Goal: Navigation & Orientation: Find specific page/section

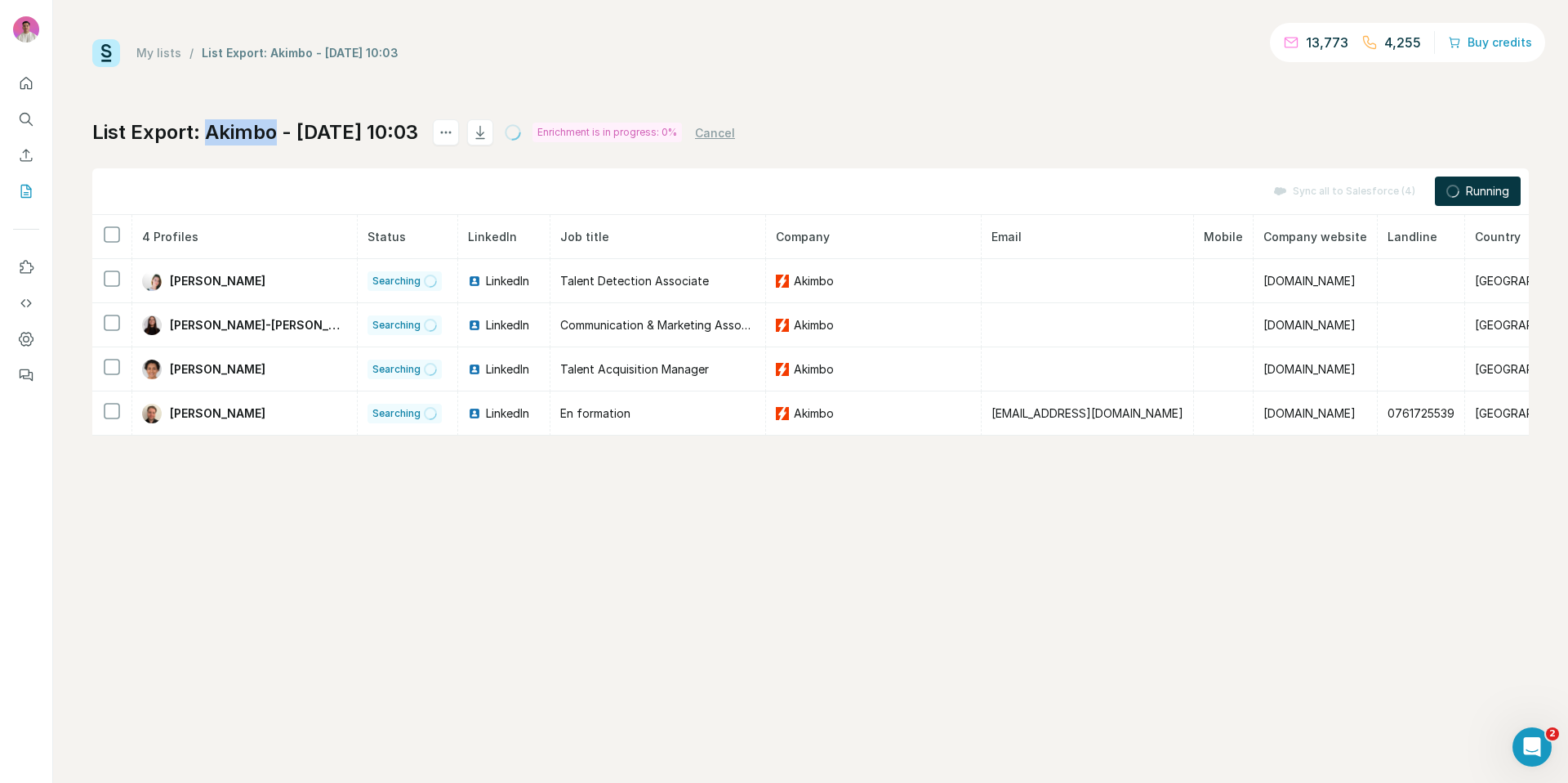
drag, startPoint x: 277, startPoint y: 141, endPoint x: 206, endPoint y: 136, distance: 71.2
click at [206, 136] on h1 "List Export: Akimbo - [DATE] 10:03" at bounding box center [255, 132] width 326 height 26
copy h1 "Akimbo"
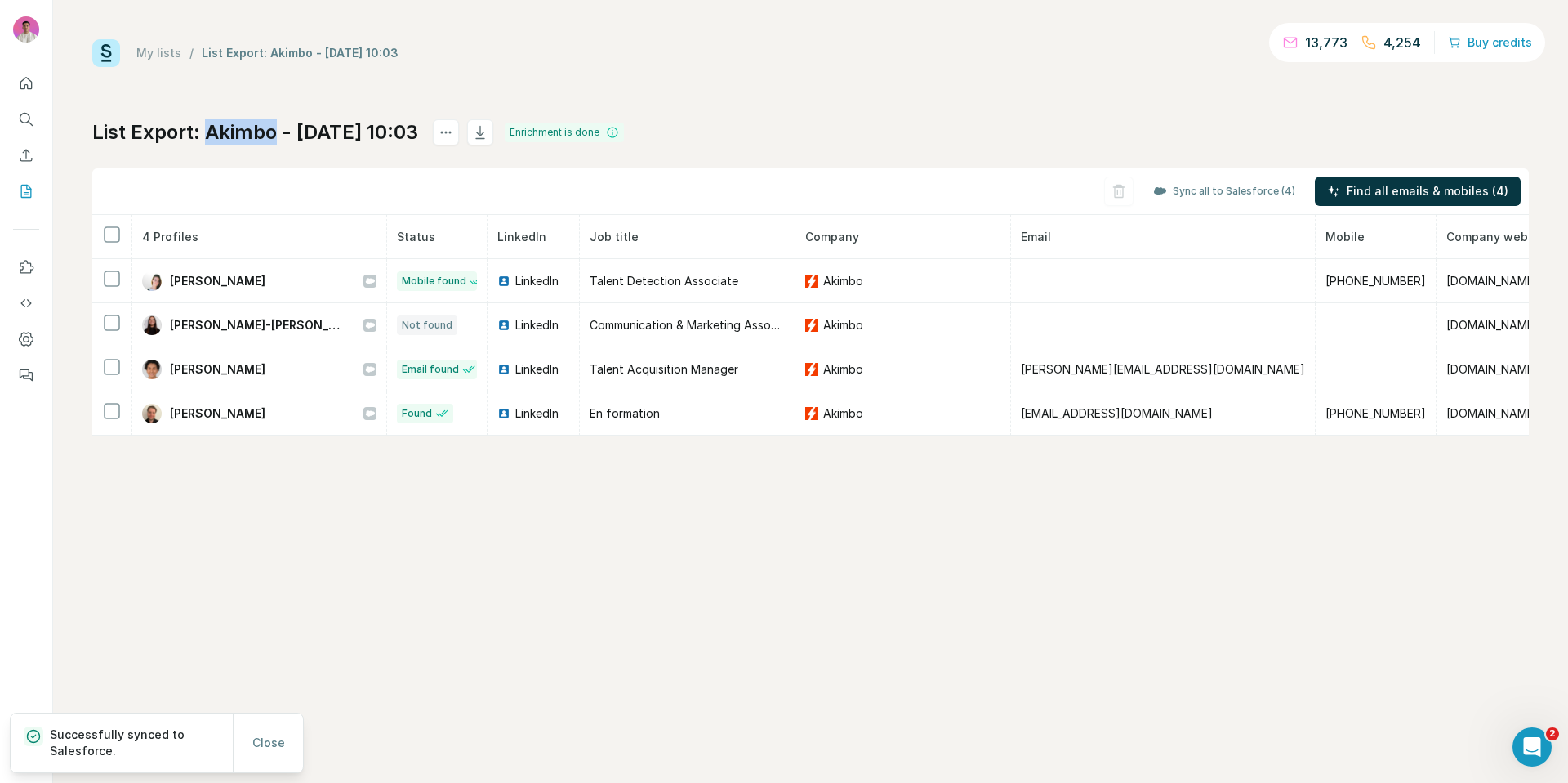
copy h1 "Akimbo"
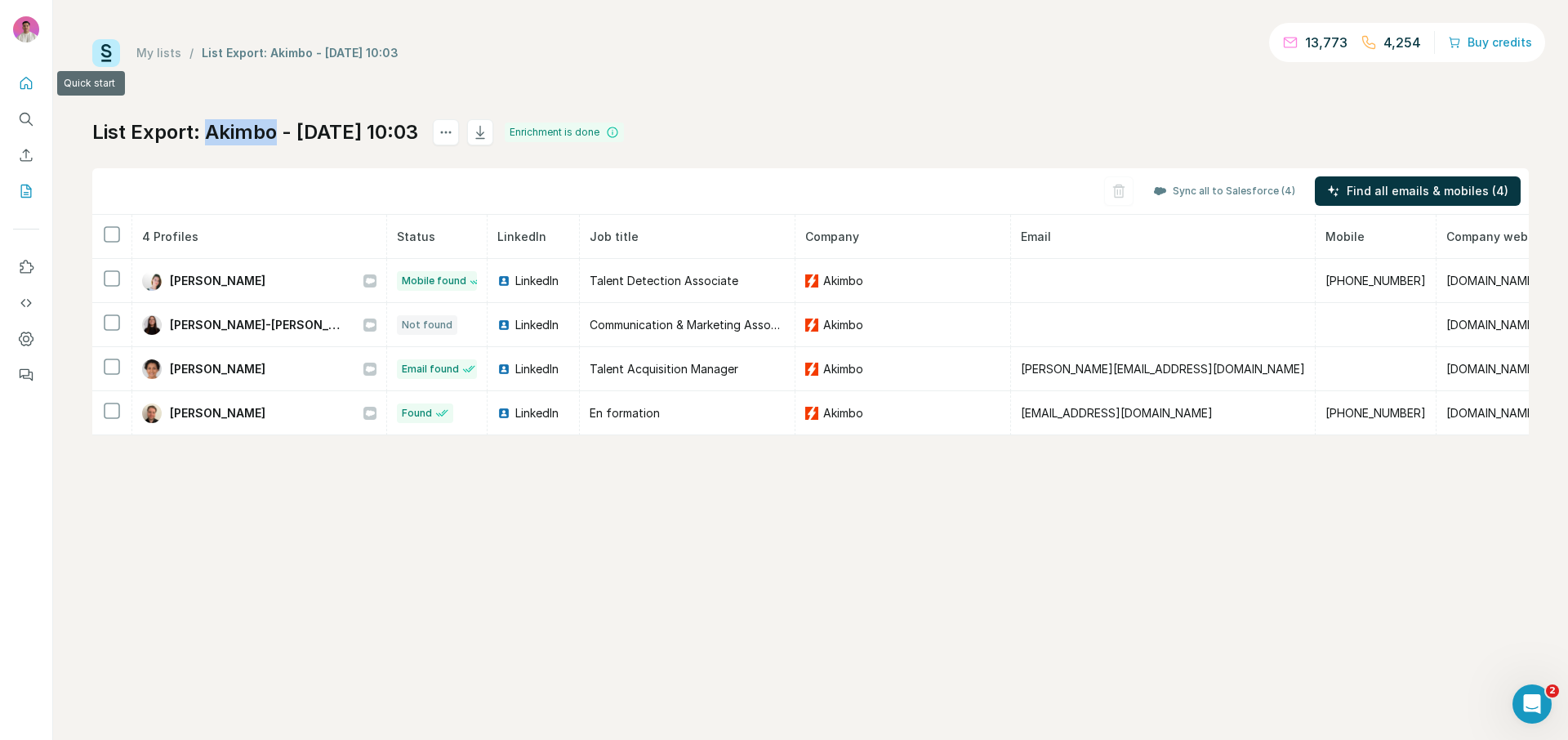
click at [34, 84] on button "Quick start" at bounding box center [26, 83] width 26 height 29
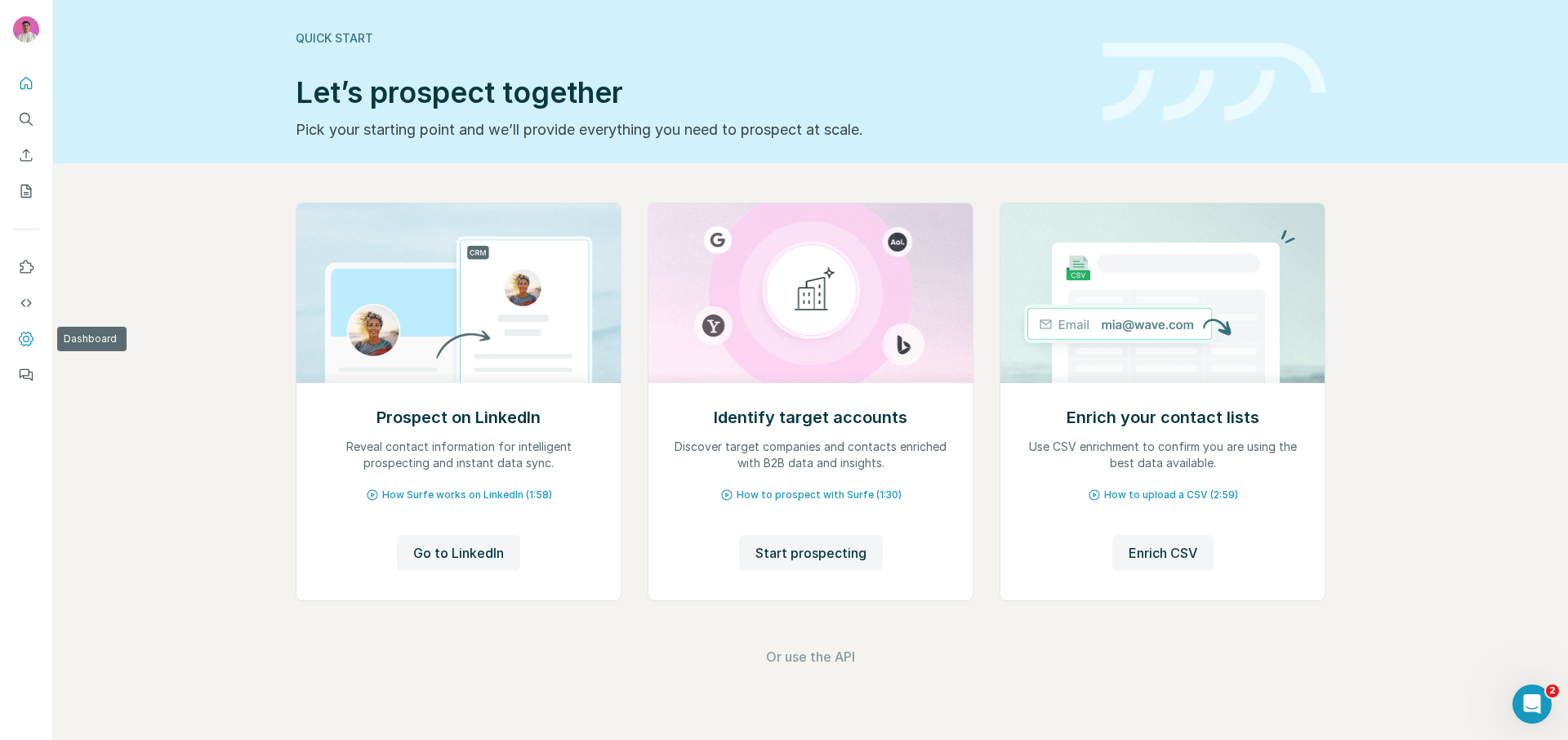
click at [26, 339] on icon "Dashboard" at bounding box center [27, 339] width 17 height 17
click at [34, 86] on button "Quick start" at bounding box center [26, 83] width 26 height 29
click at [31, 123] on icon "Search" at bounding box center [27, 119] width 17 height 17
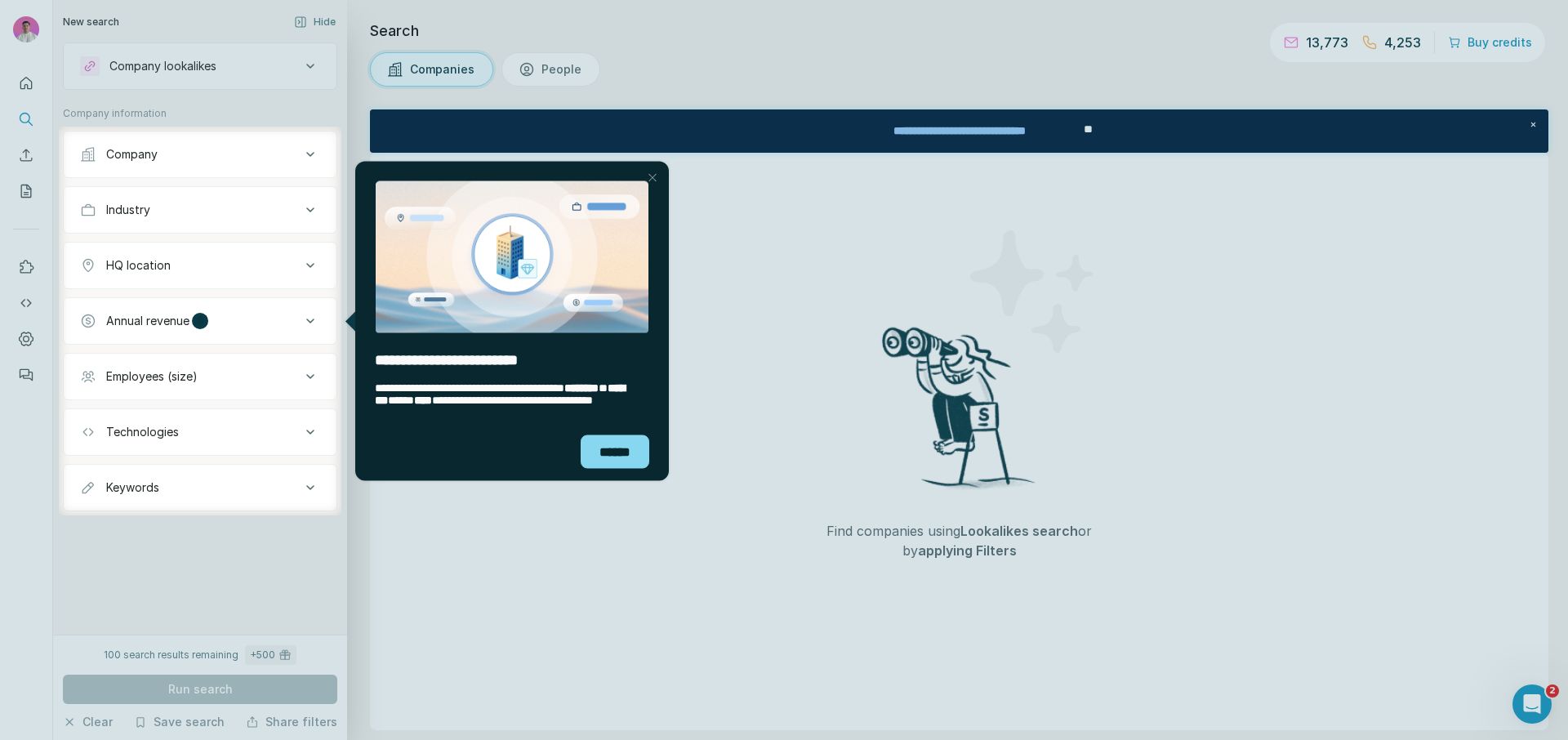
click at [18, 189] on div at bounding box center [29, 321] width 58 height 388
click at [28, 189] on div at bounding box center [29, 321] width 58 height 388
click at [596, 406] on div "**********" at bounding box center [512, 393] width 275 height 24
click at [608, 453] on div "******" at bounding box center [615, 451] width 69 height 33
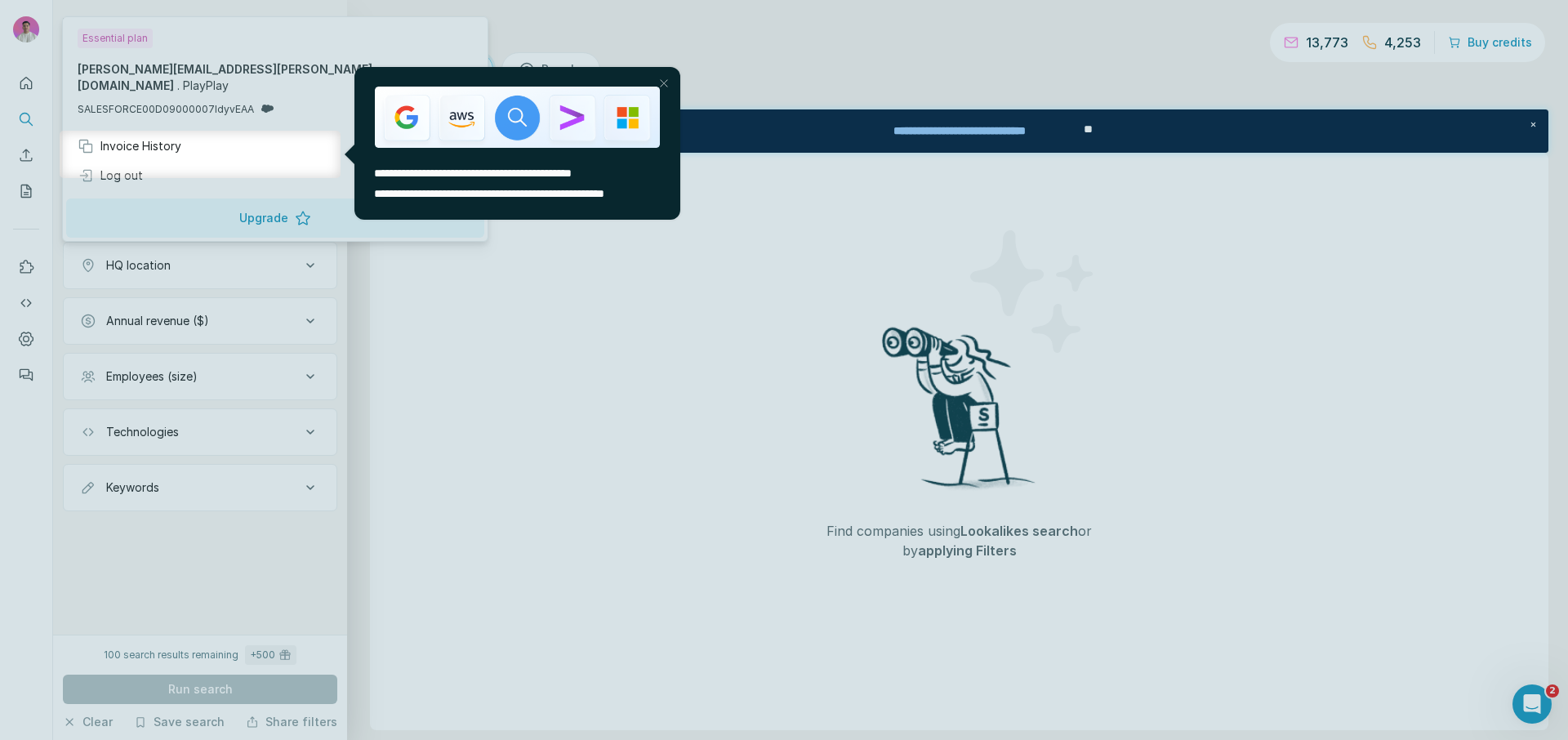
click at [27, 85] on div at bounding box center [784, 65] width 1568 height 130
click at [38, 82] on div at bounding box center [784, 65] width 1568 height 130
click at [657, 79] on div "Close Step" at bounding box center [663, 83] width 19 height 19
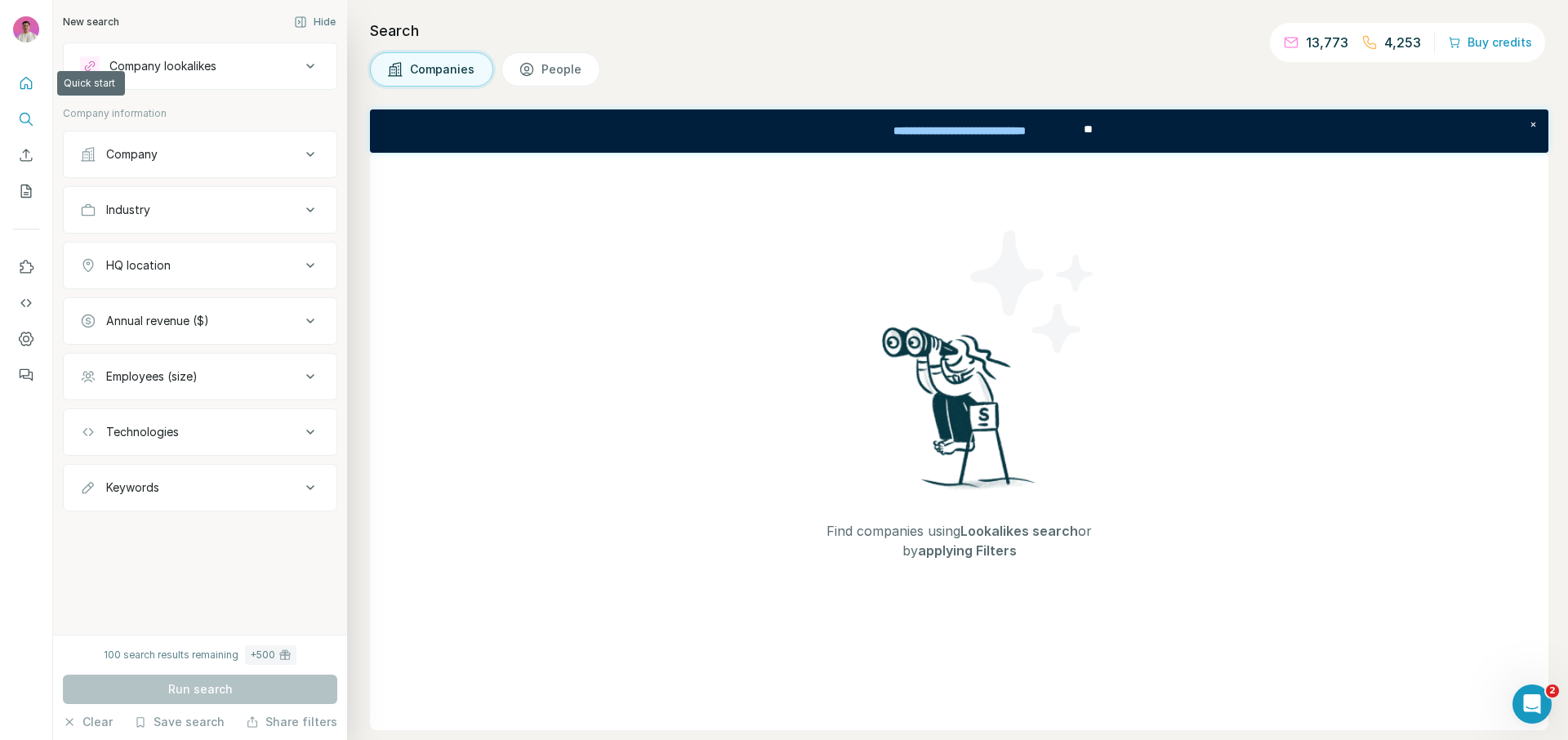
click at [23, 84] on icon "Quick start" at bounding box center [27, 84] width 17 height 17
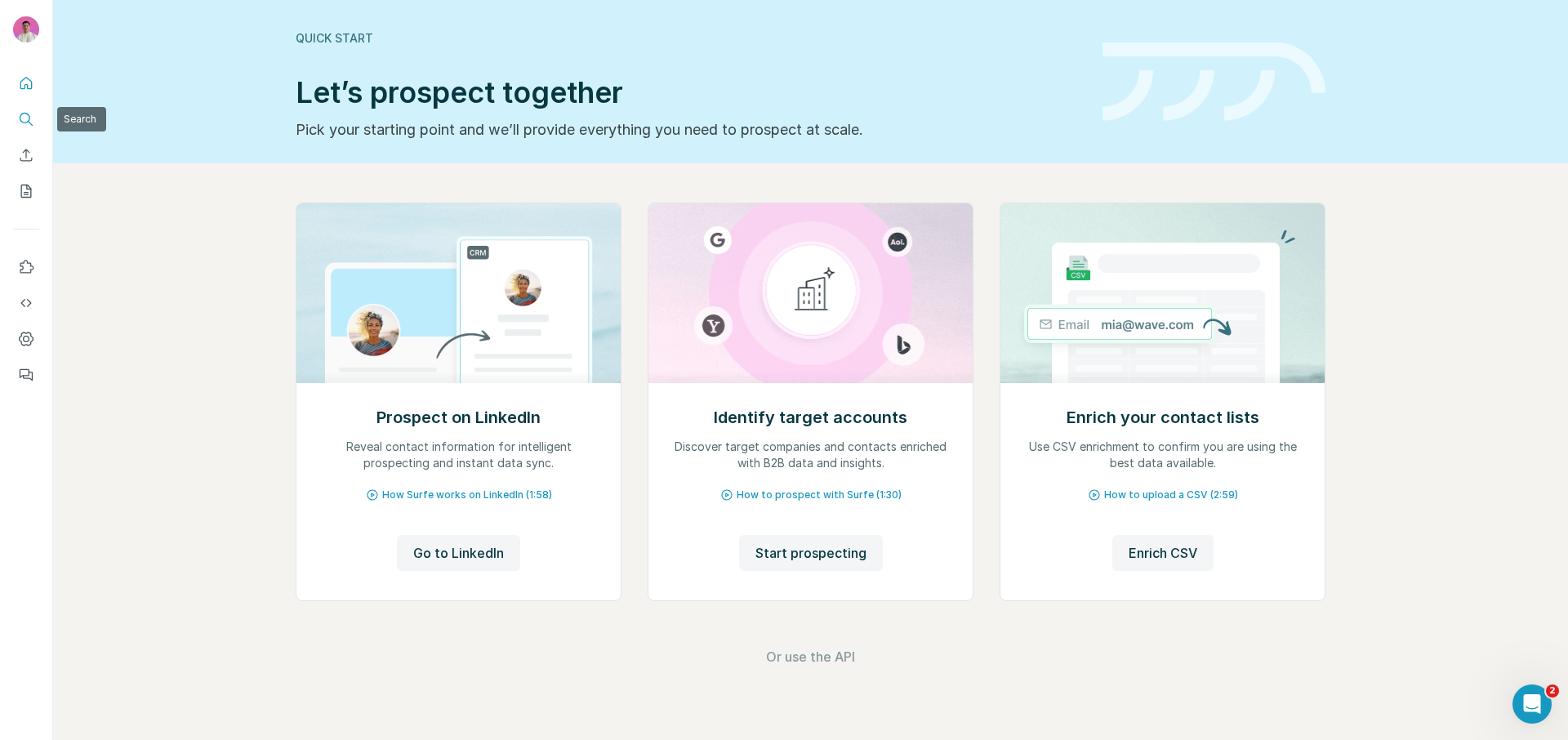
click at [29, 108] on button "Search" at bounding box center [26, 119] width 26 height 29
